Goal: Information Seeking & Learning: Learn about a topic

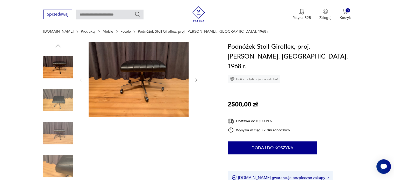
scroll to position [26, 0]
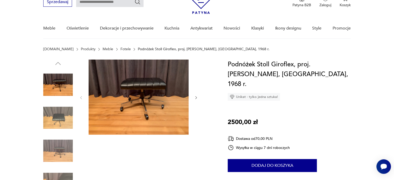
click at [100, 4] on input "text" at bounding box center [109, 2] width 67 height 10
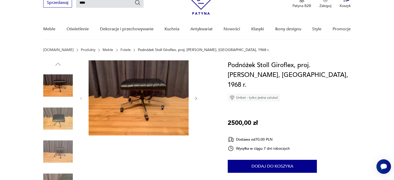
type input "****"
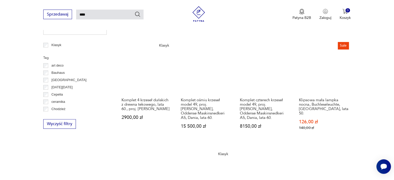
scroll to position [277, 0]
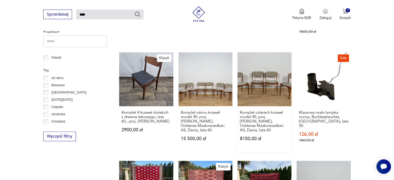
click at [255, 71] on link "Komplet czterech krzeseł model 49, proj. E. Buch, Oddense Maskinsnedkeri AS, Da…" at bounding box center [264, 102] width 54 height 100
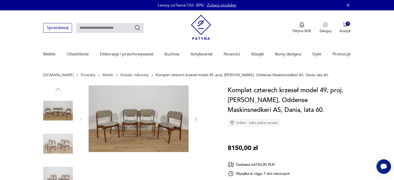
click at [133, 126] on img at bounding box center [139, 118] width 100 height 67
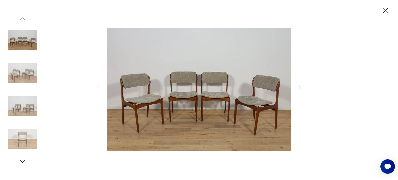
click at [147, 86] on img at bounding box center [199, 90] width 184 height 144
click at [139, 83] on img at bounding box center [199, 90] width 184 height 144
click at [24, 134] on img at bounding box center [23, 139] width 30 height 30
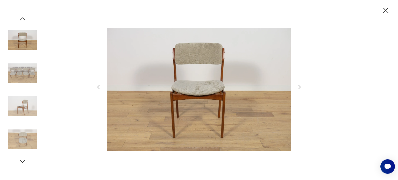
click at [211, 68] on img at bounding box center [199, 90] width 184 height 144
click at [201, 60] on img at bounding box center [199, 90] width 184 height 144
click at [299, 87] on icon "button" at bounding box center [299, 87] width 6 height 6
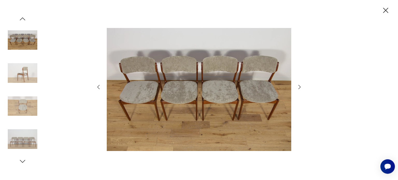
click at [299, 87] on icon "button" at bounding box center [299, 87] width 6 height 6
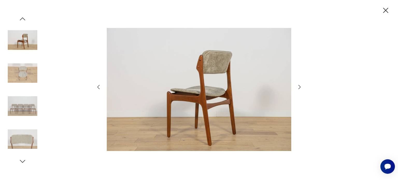
click at [299, 87] on icon "button" at bounding box center [299, 87] width 6 height 6
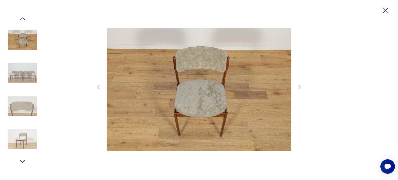
click at [299, 87] on icon "button" at bounding box center [299, 87] width 6 height 6
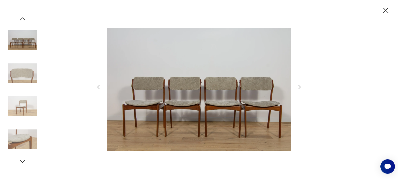
click at [299, 87] on icon "button" at bounding box center [299, 87] width 6 height 6
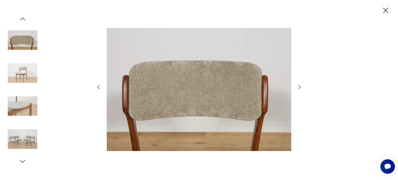
click at [386, 9] on icon "button" at bounding box center [385, 10] width 5 height 5
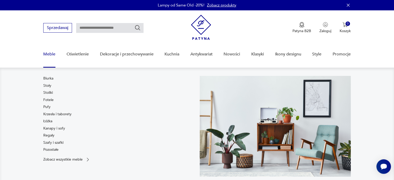
click at [50, 53] on link "Meble" at bounding box center [49, 54] width 12 height 20
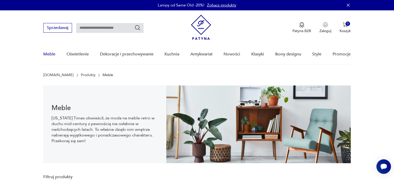
scroll to position [8, 0]
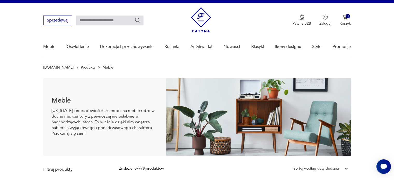
click at [97, 19] on input "text" at bounding box center [109, 21] width 67 height 10
